Goal: Information Seeking & Learning: Learn about a topic

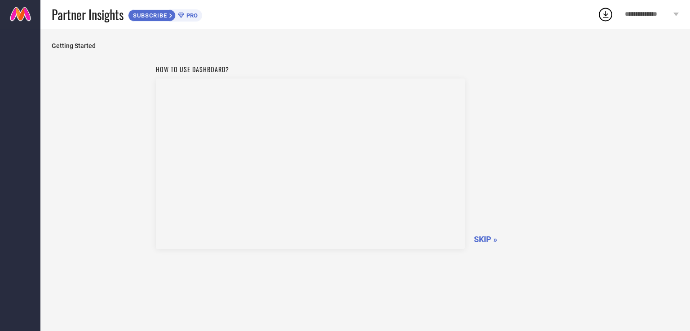
click at [607, 18] on icon at bounding box center [605, 14] width 16 height 16
click at [307, 37] on div "Getting Started How to use dashboard? SKIP »" at bounding box center [364, 180] width 649 height 303
click at [172, 17] on icon at bounding box center [171, 15] width 4 height 5
click at [79, 48] on span "Getting Started" at bounding box center [365, 45] width 627 height 7
click at [658, 12] on span "**********" at bounding box center [648, 15] width 46 height 8
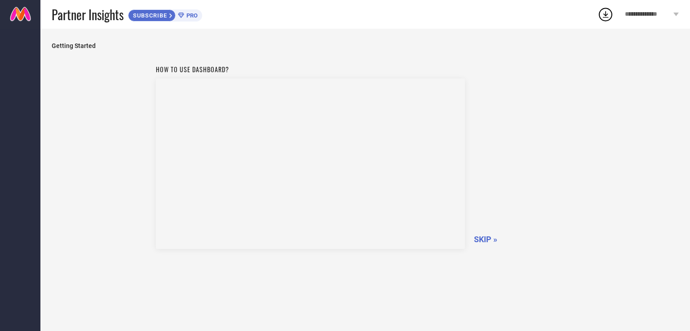
click at [70, 44] on span "Getting Started" at bounding box center [365, 45] width 627 height 7
click at [480, 238] on span "SKIP »" at bounding box center [485, 239] width 23 height 9
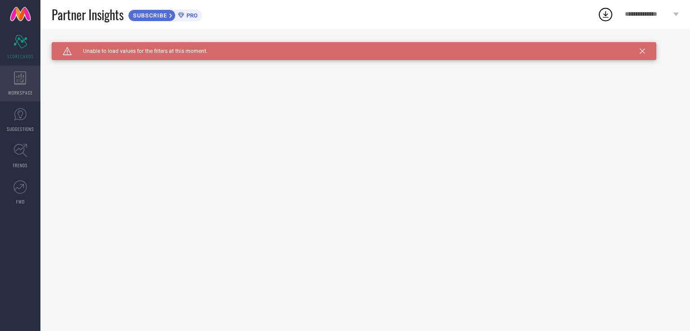
click at [23, 73] on icon at bounding box center [20, 77] width 13 height 13
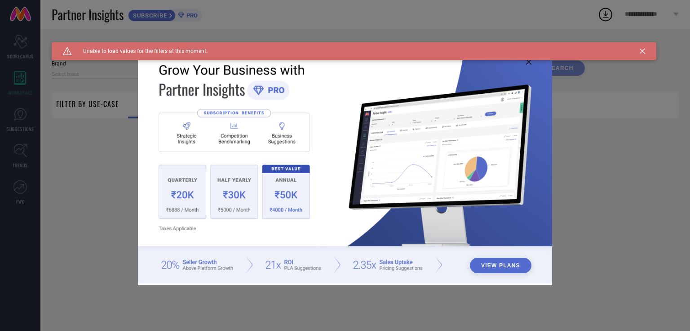
type input "1 STOP FASHION"
type input "All"
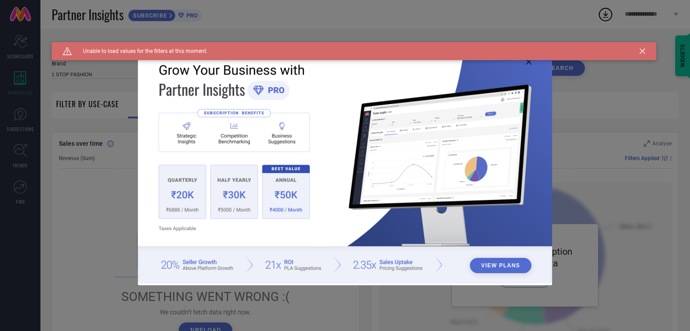
click at [642, 53] on icon at bounding box center [641, 50] width 5 height 5
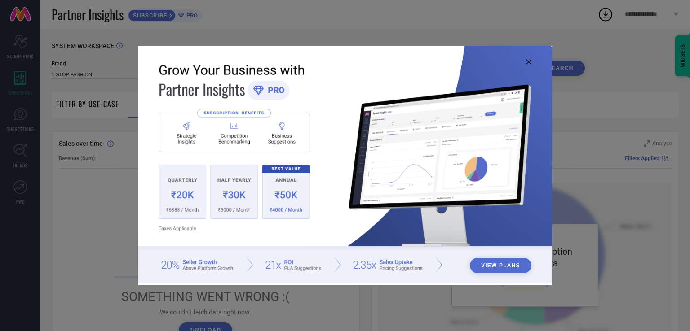
click at [531, 62] on img at bounding box center [345, 165] width 414 height 238
click at [531, 62] on icon at bounding box center [528, 61] width 5 height 5
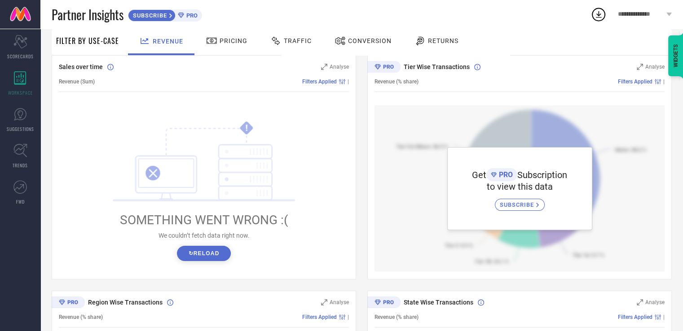
scroll to position [90, 0]
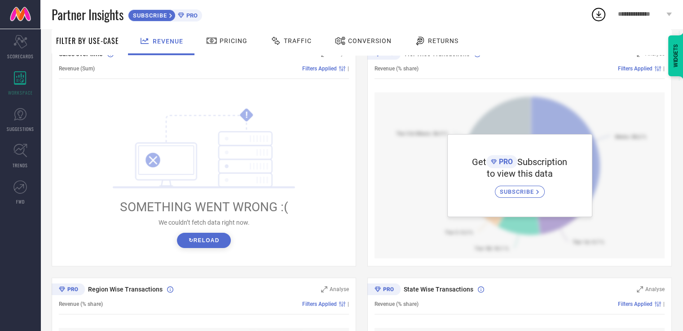
click at [196, 239] on button "↻ Reload" at bounding box center [203, 240] width 53 height 15
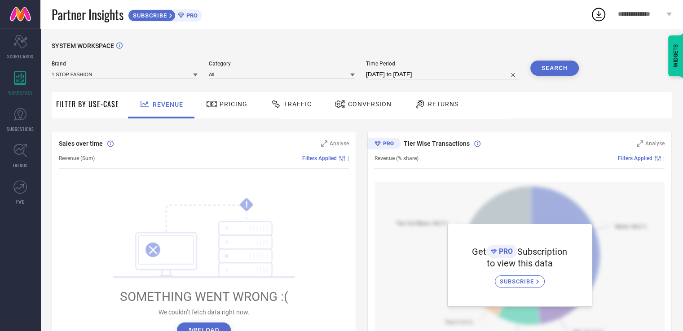
scroll to position [0, 0]
click at [213, 114] on div "Pricing" at bounding box center [227, 105] width 64 height 26
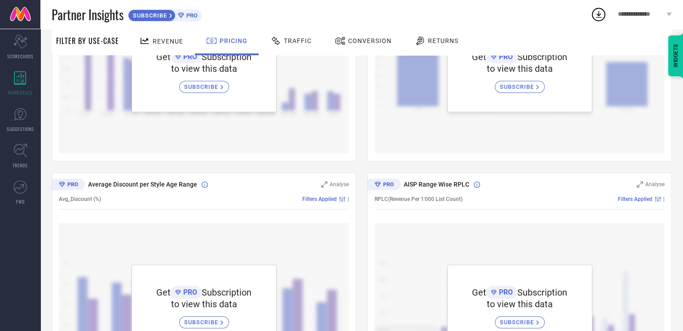
scroll to position [241, 0]
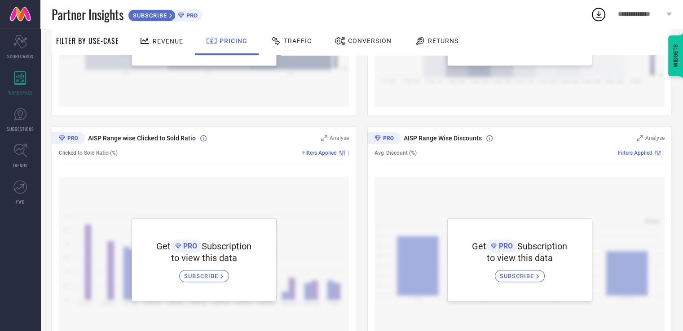
click at [286, 41] on span "Traffic" at bounding box center [298, 40] width 28 height 7
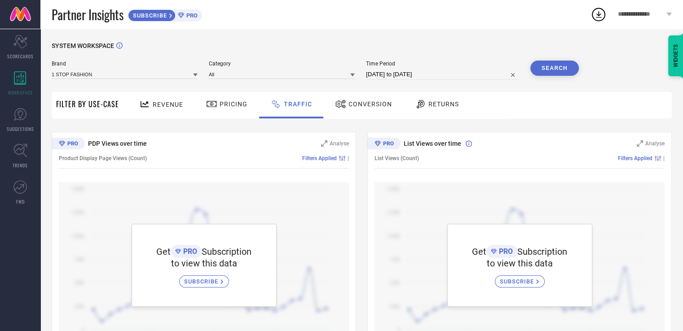
click at [356, 112] on div "Conversion" at bounding box center [364, 104] width 62 height 15
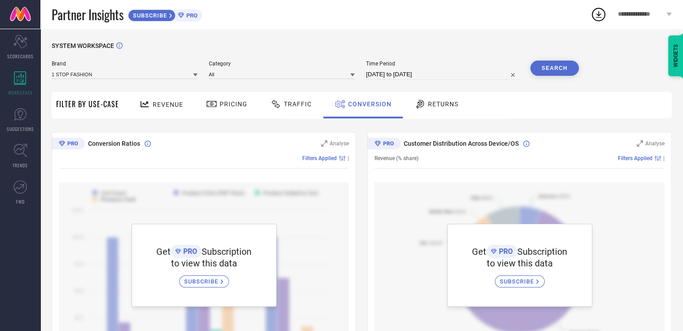
click at [425, 101] on div at bounding box center [420, 104] width 13 height 11
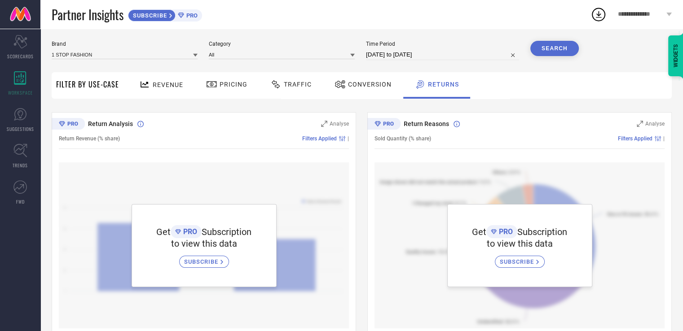
scroll to position [135, 0]
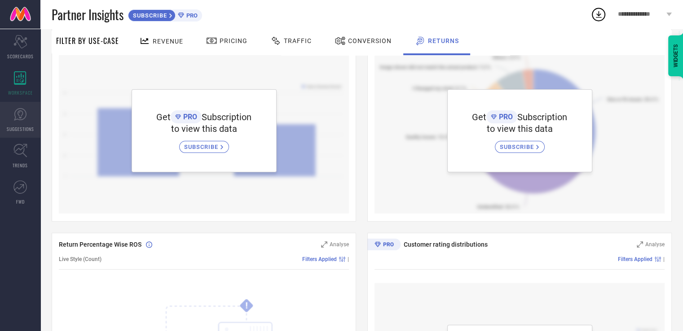
click at [20, 111] on icon at bounding box center [19, 114] width 13 height 13
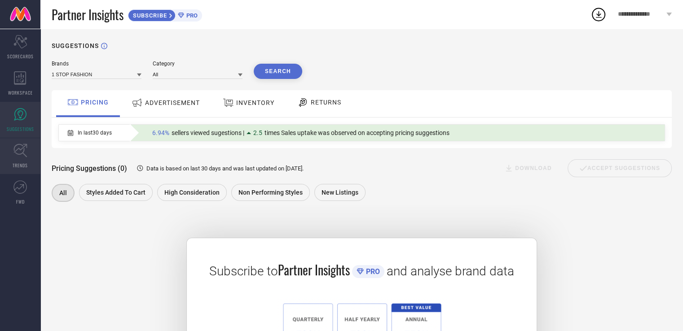
click at [29, 156] on link "TRENDS" at bounding box center [20, 156] width 40 height 36
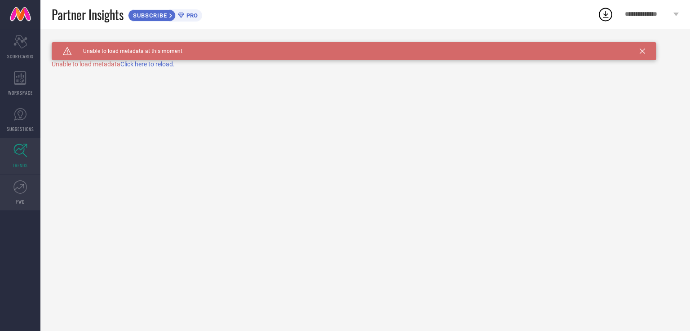
click at [16, 195] on link "FWD" at bounding box center [20, 193] width 40 height 36
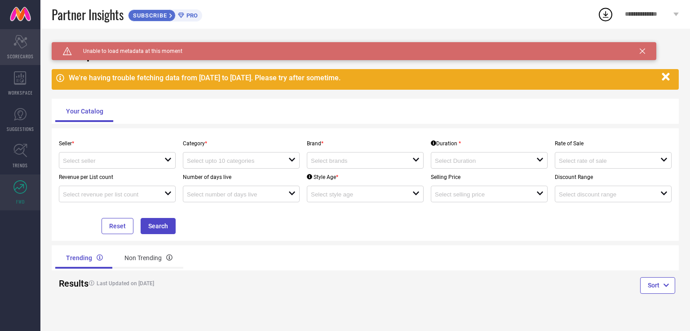
click at [14, 40] on icon "Scorecard" at bounding box center [20, 41] width 14 height 13
